Goal: Information Seeking & Learning: Learn about a topic

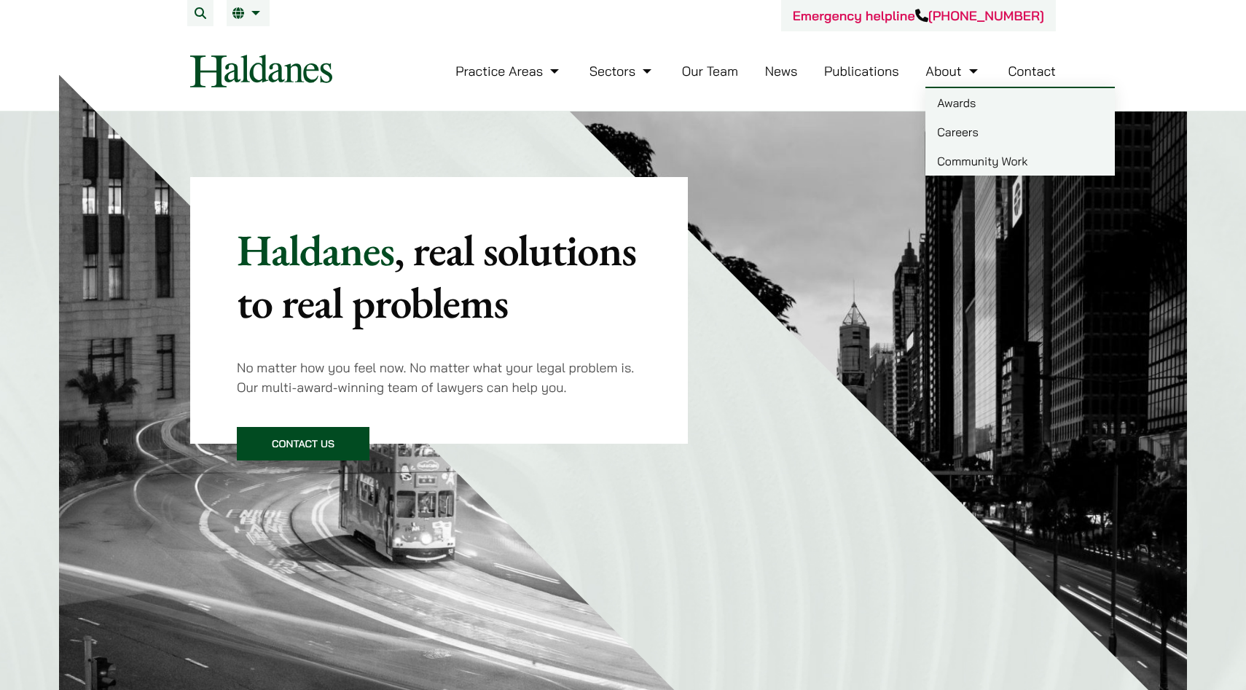
click at [951, 128] on link "Careers" at bounding box center [1019, 131] width 189 height 29
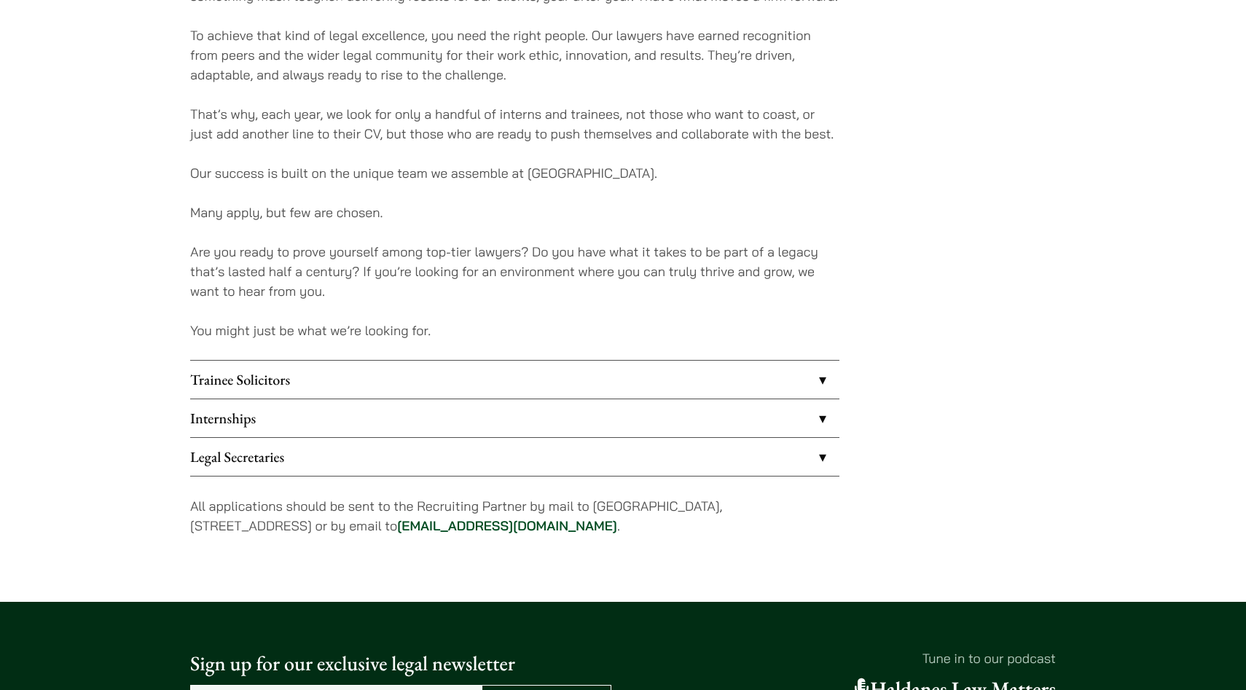
scroll to position [1004, 0]
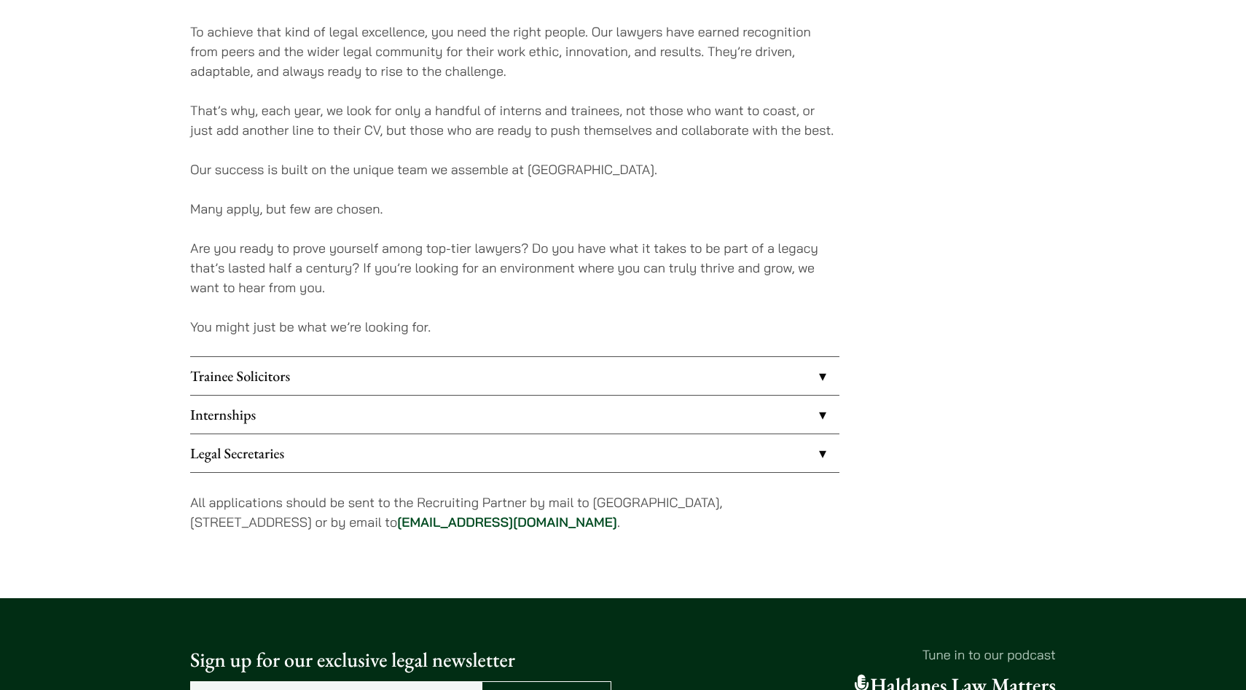
click at [463, 422] on link "Internships" at bounding box center [514, 415] width 649 height 38
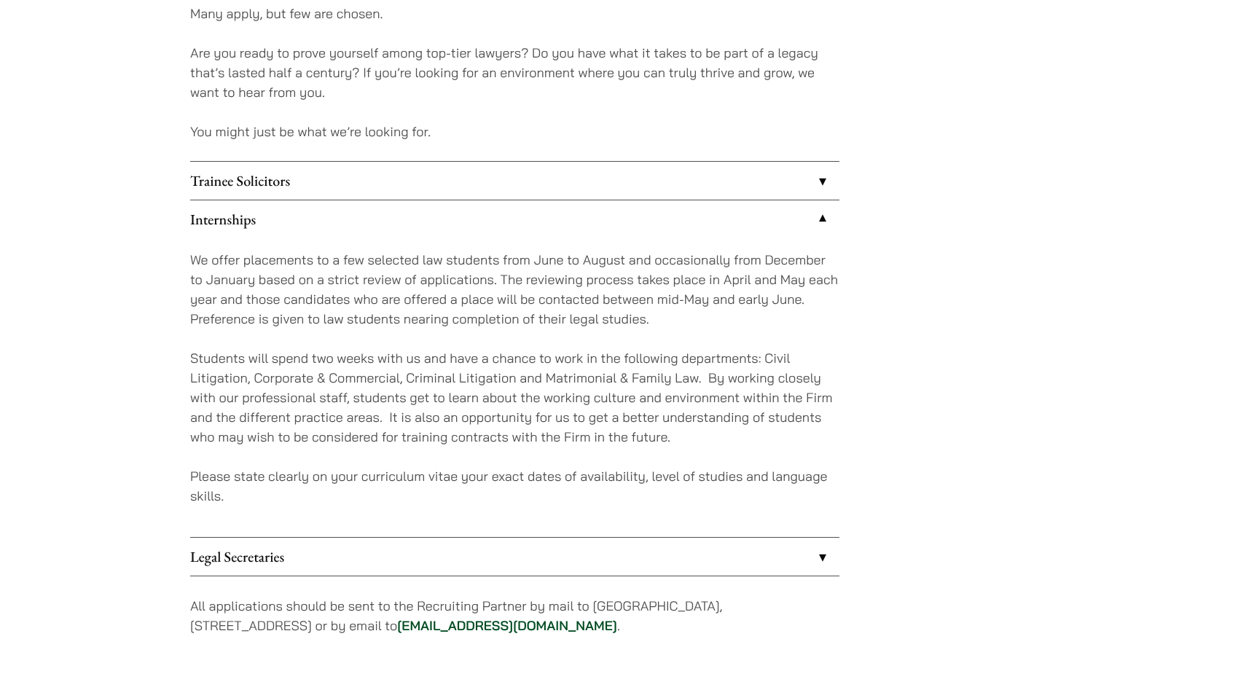
scroll to position [1214, 0]
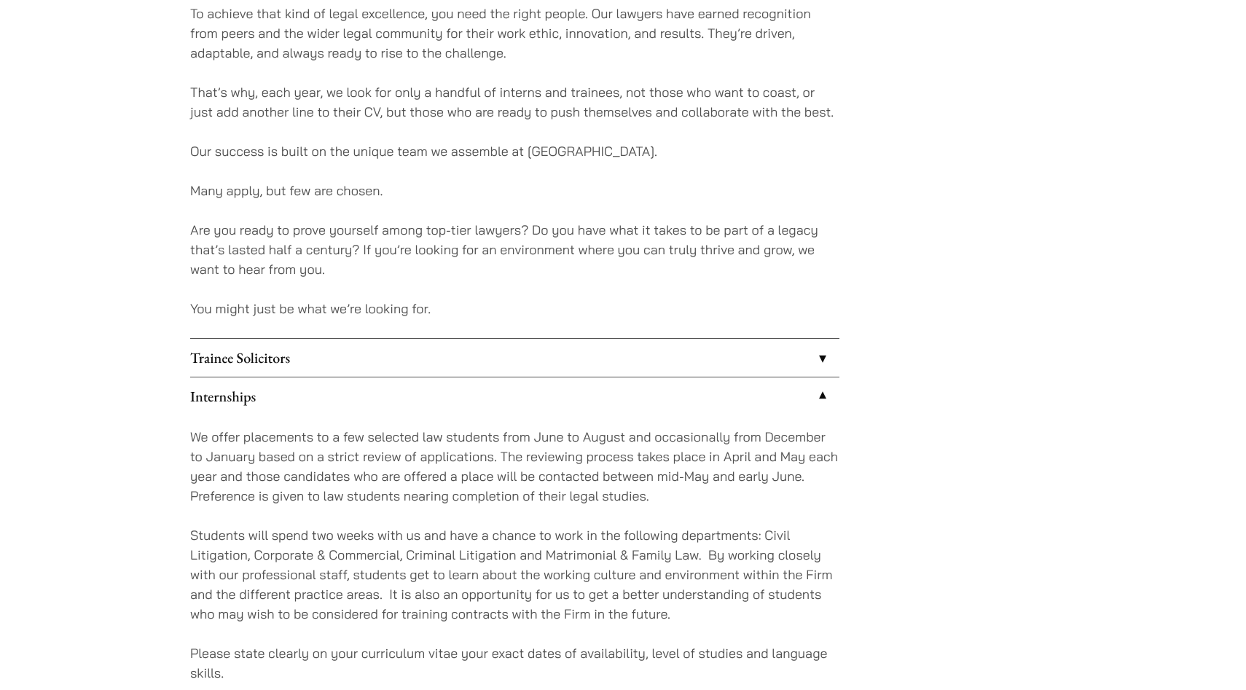
scroll to position [1004, 0]
